Goal: Information Seeking & Learning: Learn about a topic

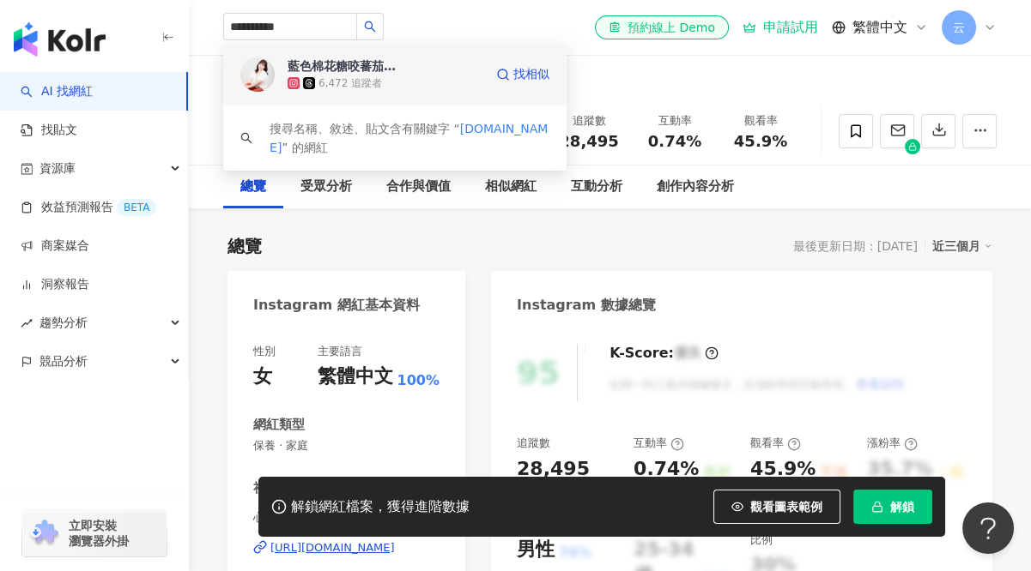
click at [317, 74] on div "藍色棉花糖咬蕃茄 全台美食旅遊 料理食譜" at bounding box center [343, 65] width 112 height 17
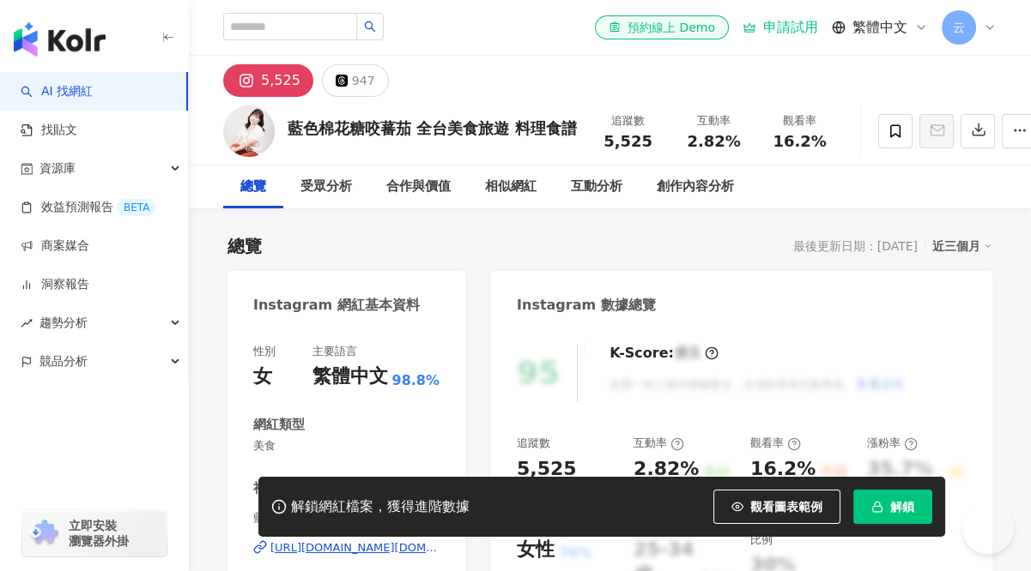
drag, startPoint x: 600, startPoint y: 145, endPoint x: 640, endPoint y: 140, distance: 40.7
click at [640, 140] on div "5,525" at bounding box center [627, 141] width 65 height 17
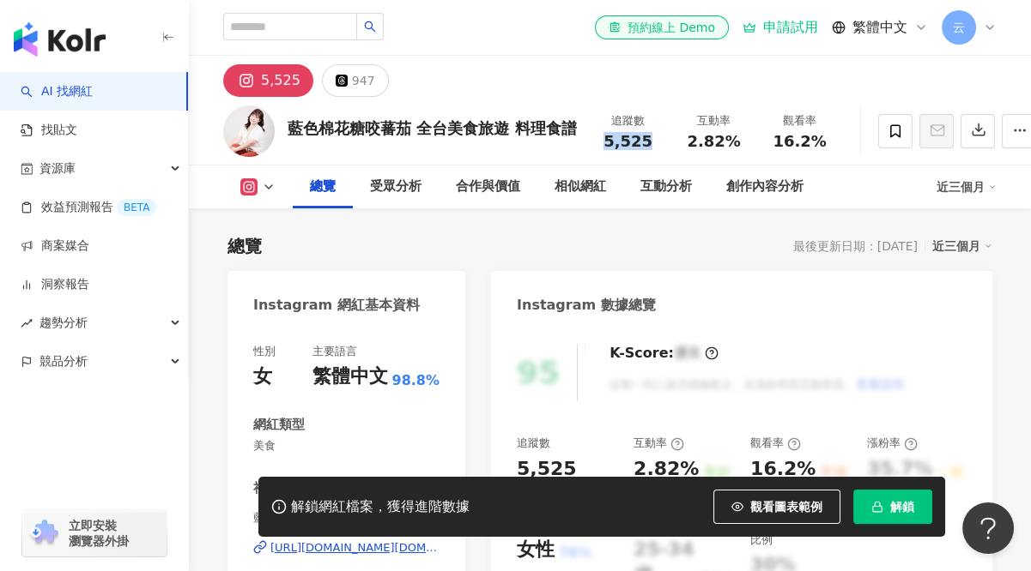
scroll to position [343, 0]
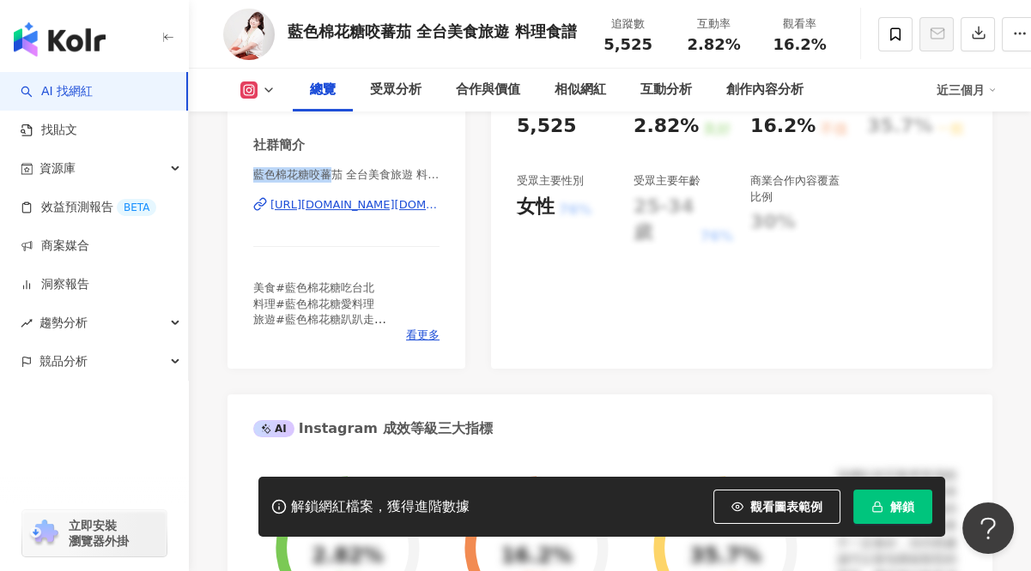
drag, startPoint x: 255, startPoint y: 176, endPoint x: 332, endPoint y: 173, distance: 77.3
click at [332, 173] on span "藍色棉花糖咬蕃茄 全台美食旅遊 料理食譜 | mollyni.tw" at bounding box center [346, 174] width 186 height 15
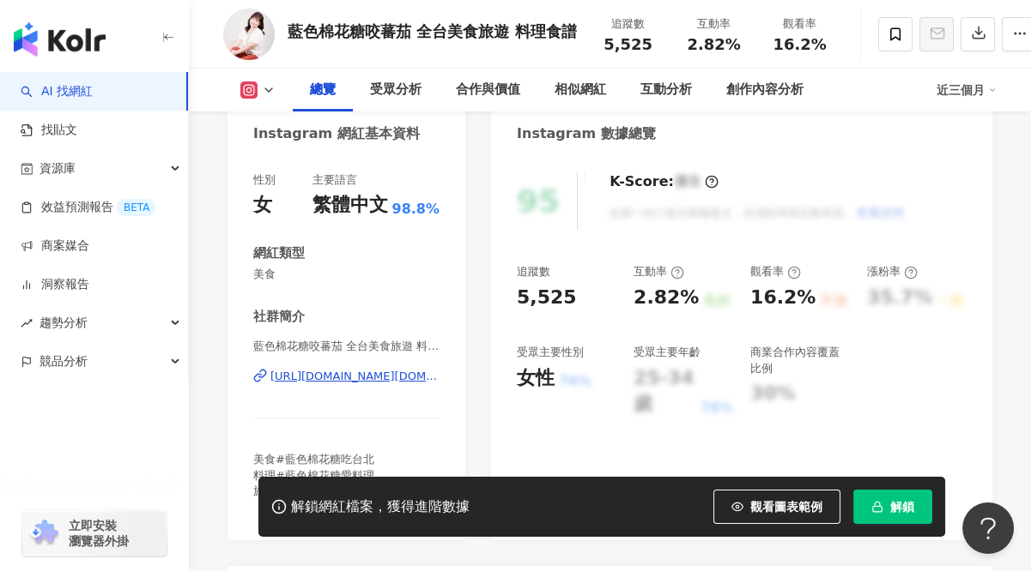
click at [331, 263] on div "網紅類型 美食" at bounding box center [346, 264] width 186 height 38
click at [257, 273] on div "性別 女 主要語言 繁體中文 98.8% 網紅類型 美食 社群簡介 藍色棉花糖咬蕃茄 全台美食旅遊 料理食譜 | mollyni.tw https://www…" at bounding box center [346, 347] width 238 height 385
drag, startPoint x: 256, startPoint y: 273, endPoint x: 278, endPoint y: 273, distance: 22.3
click at [278, 273] on span "美食" at bounding box center [346, 274] width 186 height 15
copy span "美食"
